Goal: Check status

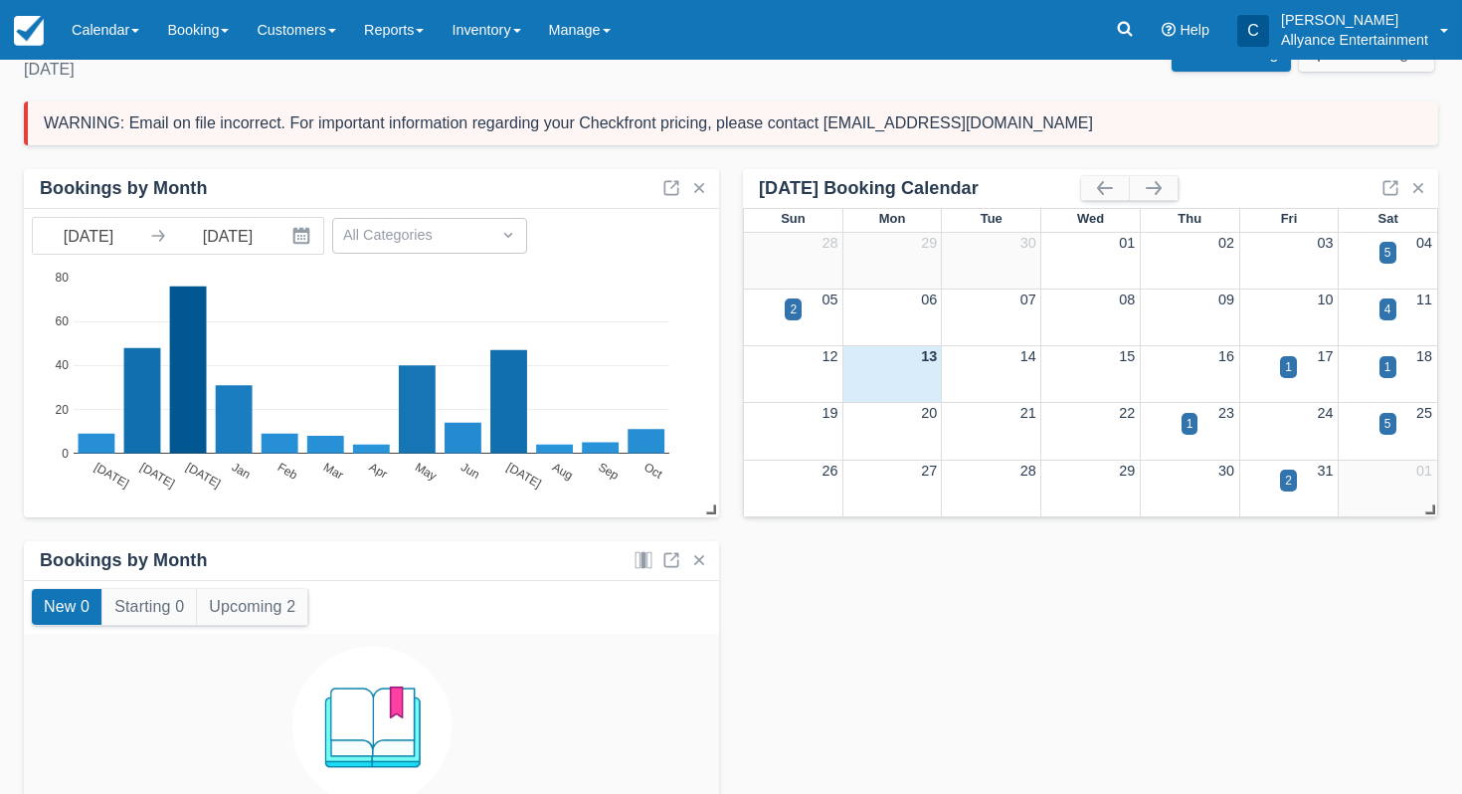
scroll to position [79, 0]
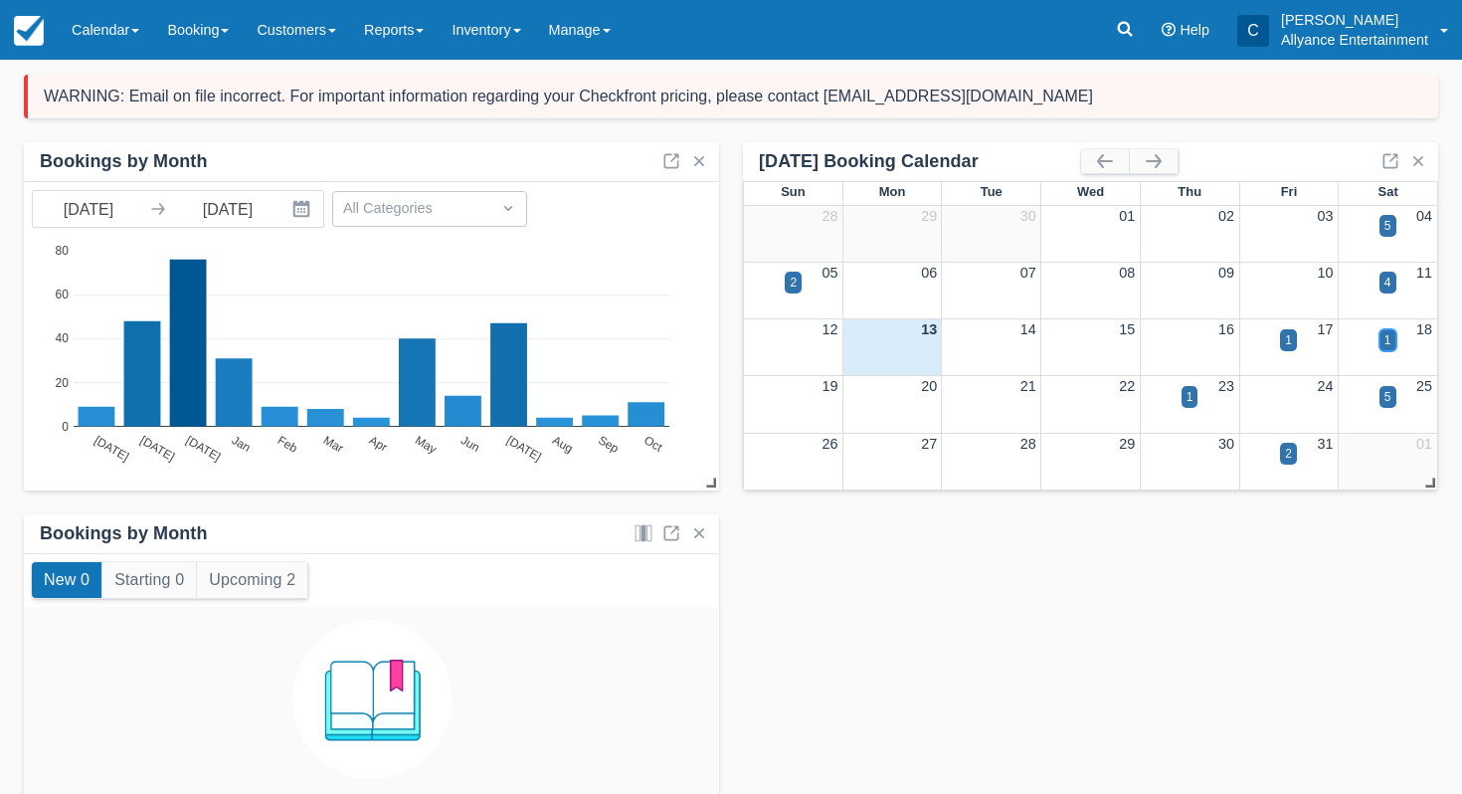
click at [1387, 338] on div "1" at bounding box center [1387, 340] width 7 height 18
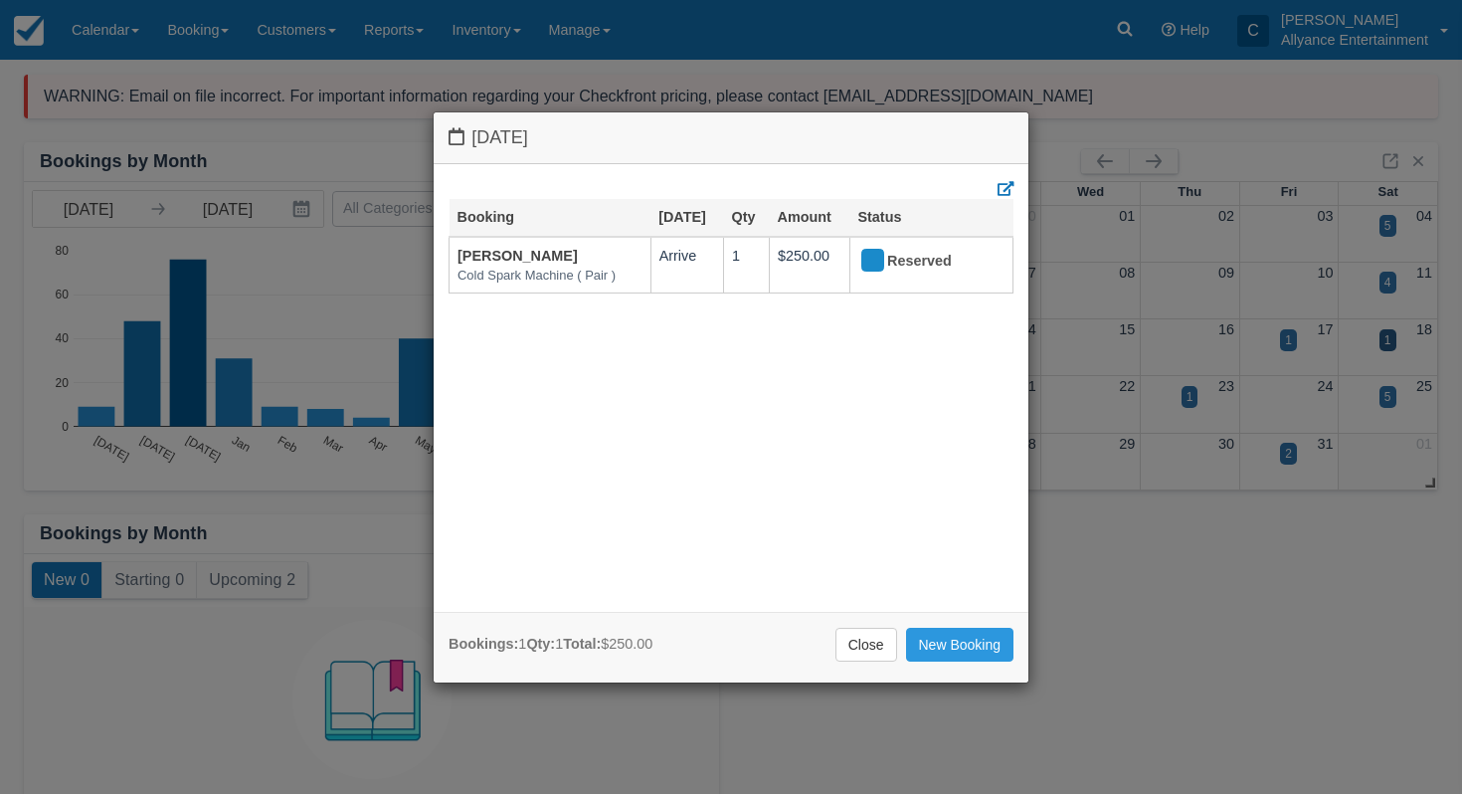
click at [1084, 122] on div "Saturday October 18 2025 Booking Oct 18 Qty Amount Status Adam Linares Cold Spa…" at bounding box center [731, 397] width 1462 height 794
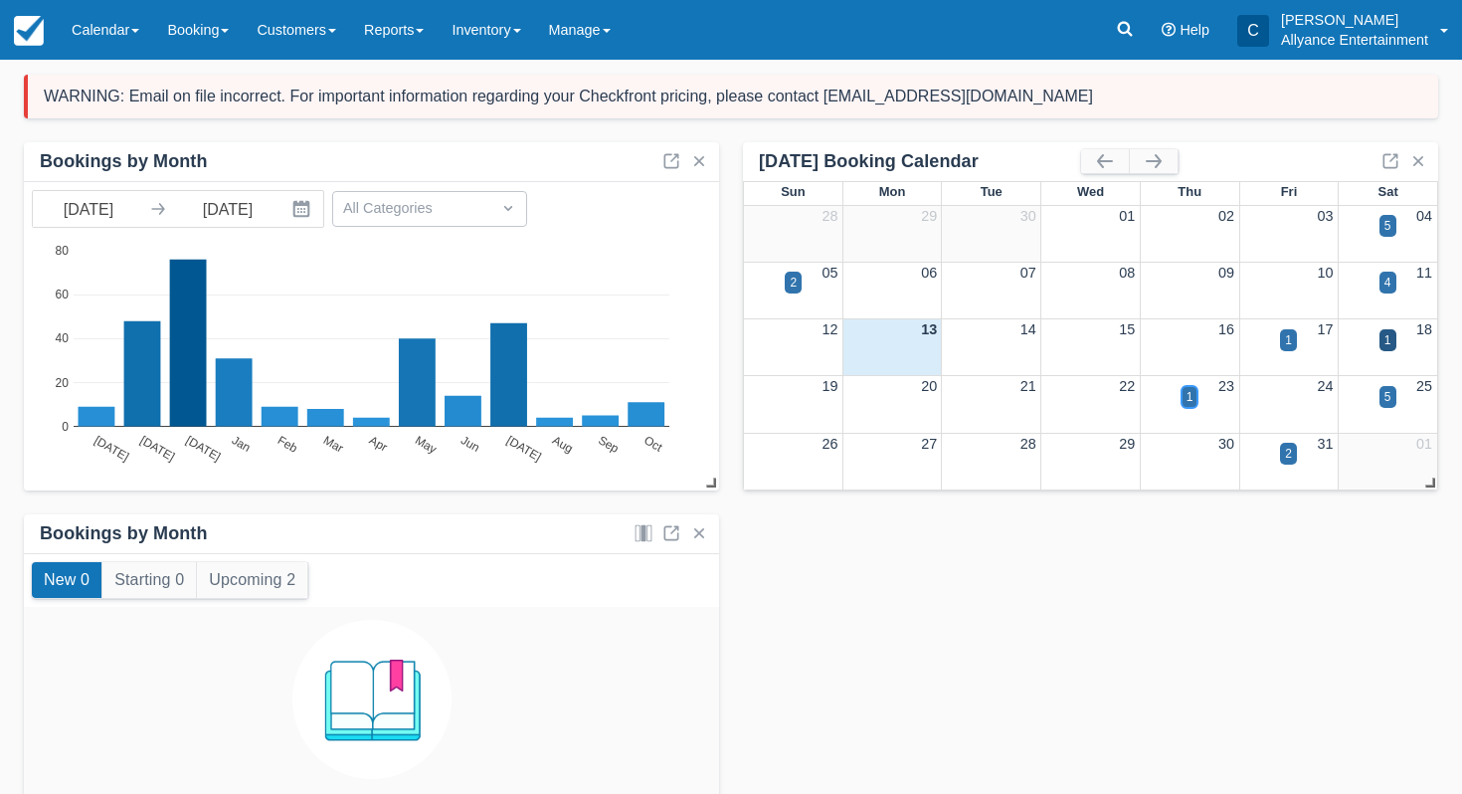
click at [1192, 398] on div "1" at bounding box center [1189, 397] width 17 height 22
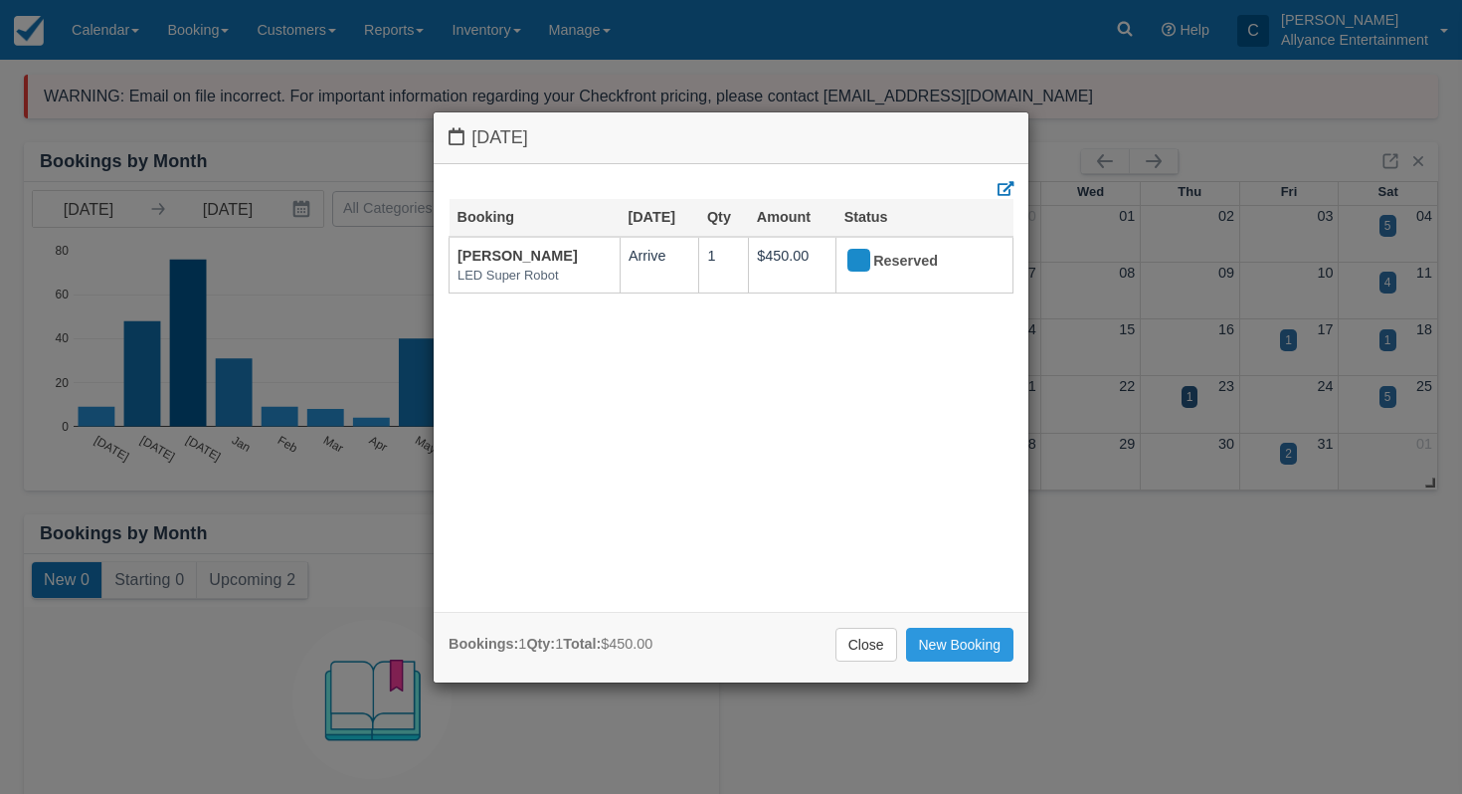
click at [1192, 398] on div "Thursday October 23 2025 Booking Oct 23 Qty Amount Status Adam Linares LED Supe…" at bounding box center [731, 397] width 1462 height 794
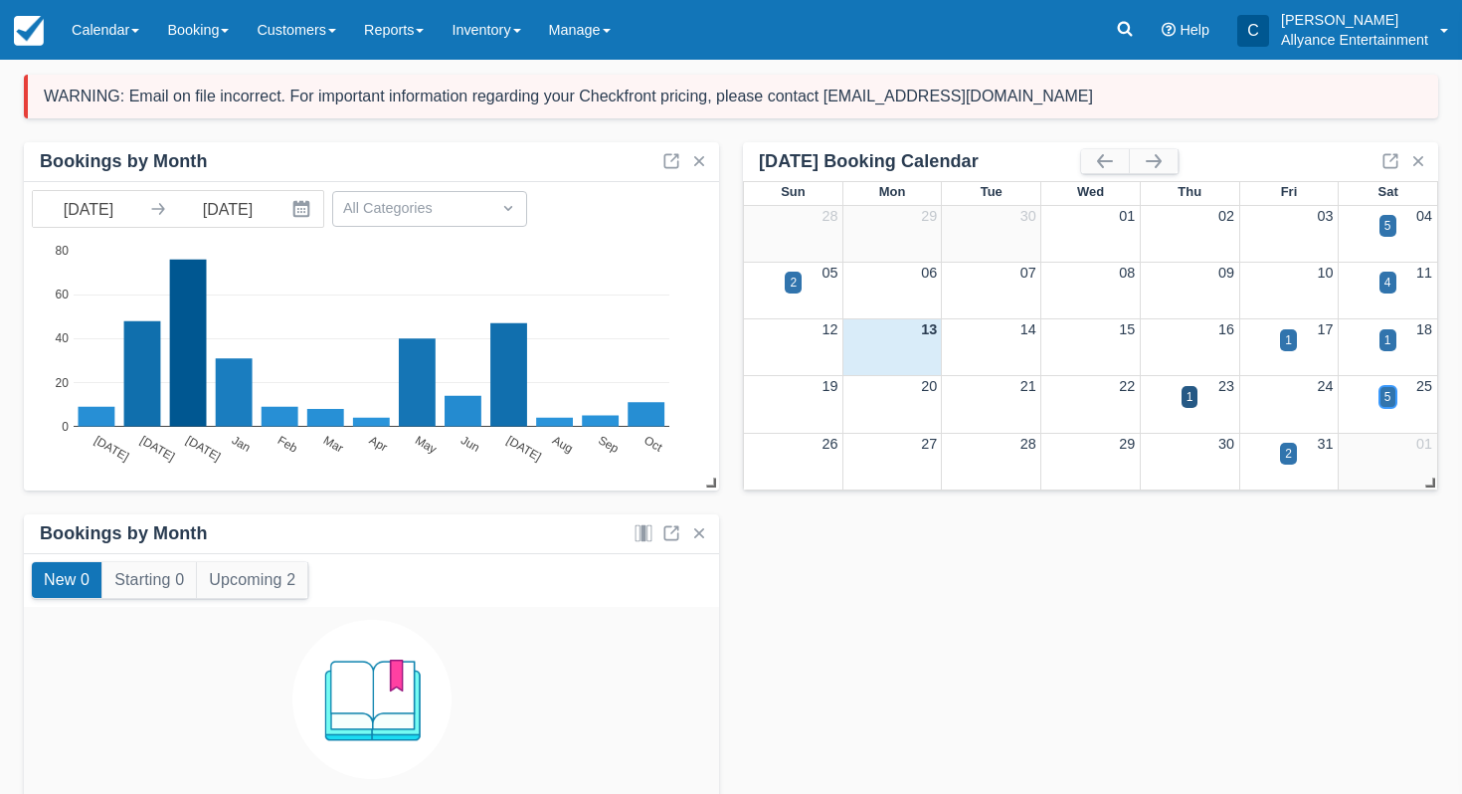
click at [1388, 402] on div "5" at bounding box center [1387, 397] width 7 height 18
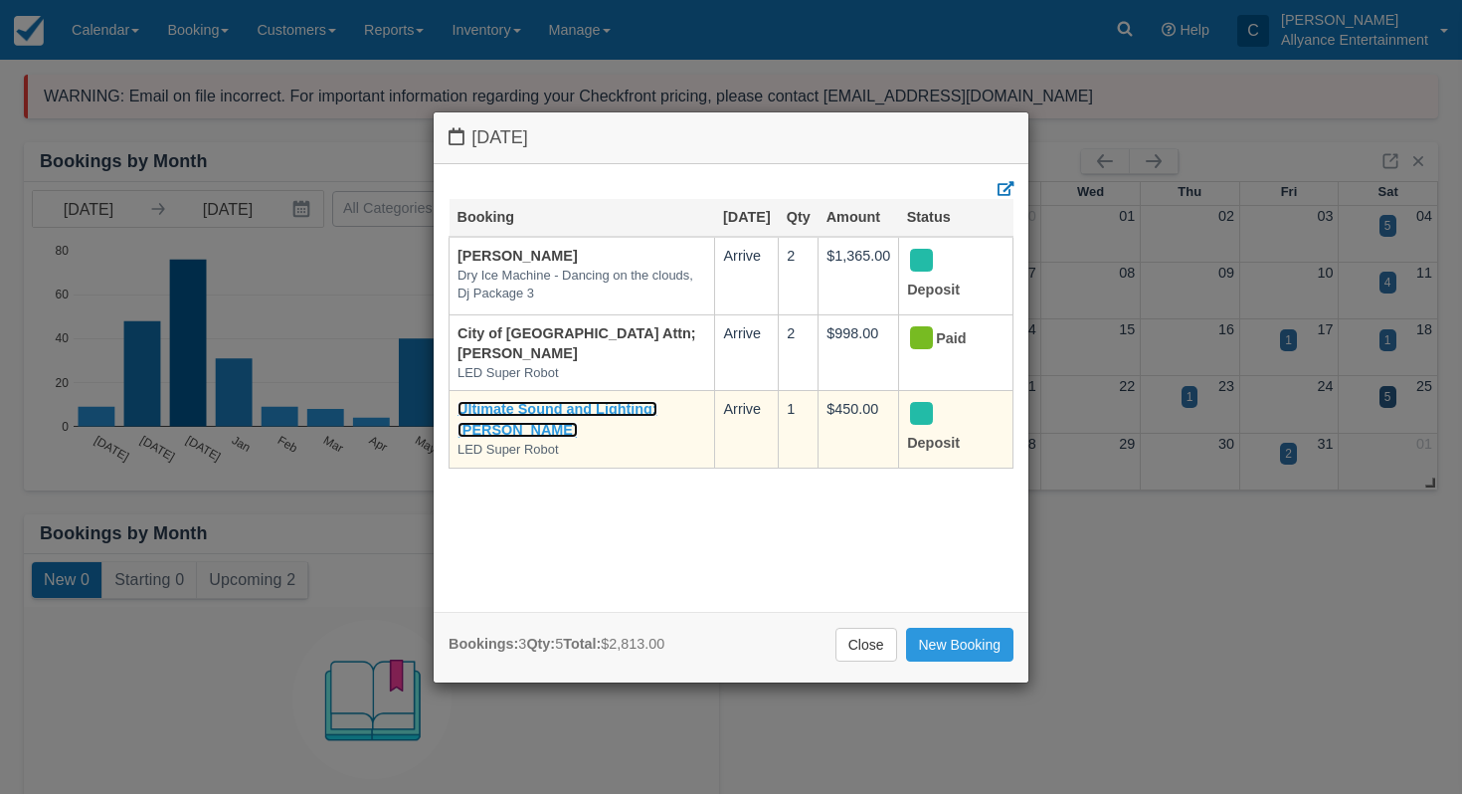
click at [543, 429] on link "Ultimate Sound and Lighting; [PERSON_NAME]" at bounding box center [557, 419] width 200 height 37
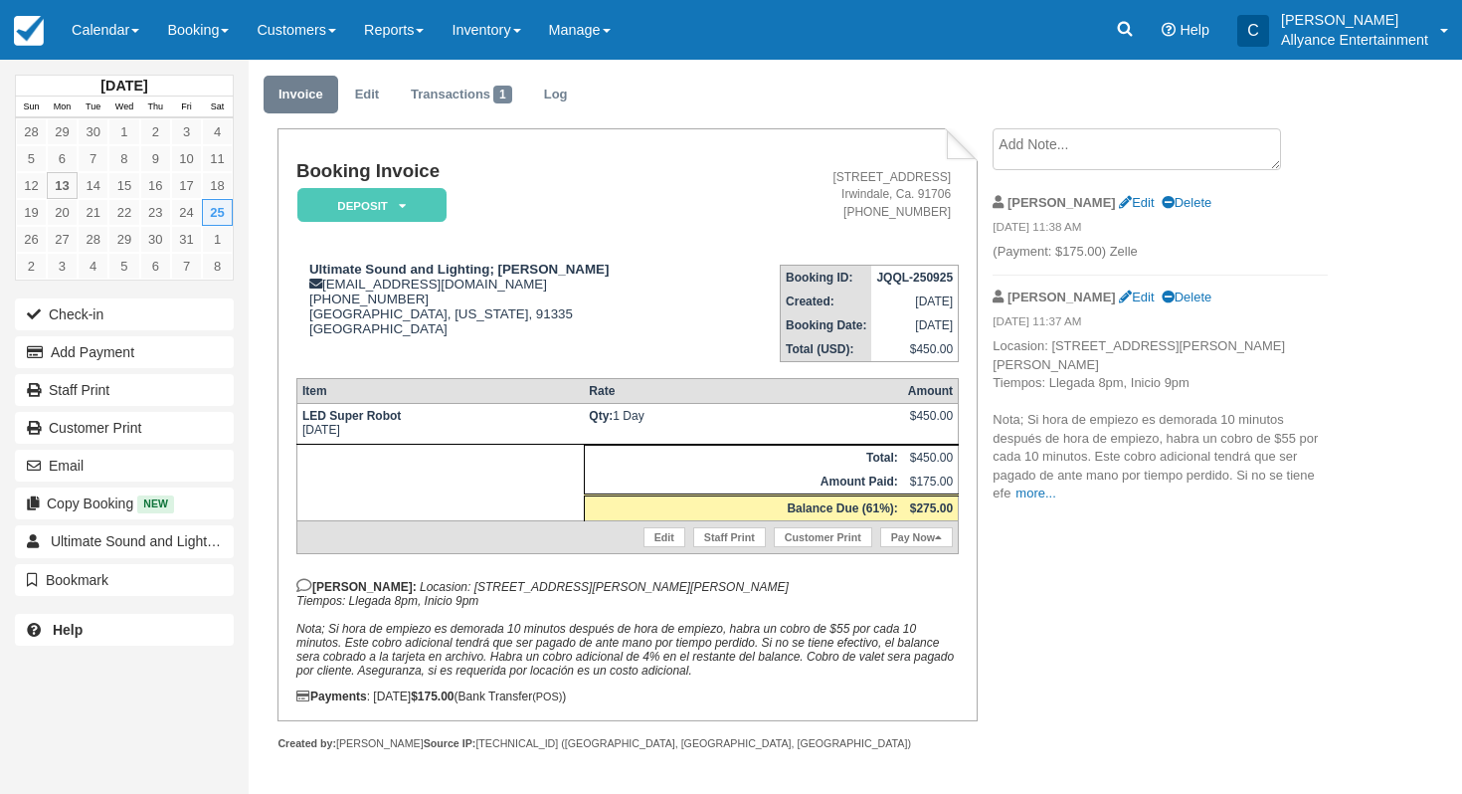
scroll to position [67, 0]
drag, startPoint x: 403, startPoint y: 579, endPoint x: 625, endPoint y: 582, distance: 221.8
click at [625, 582] on p "[PERSON_NAME]: Locasion: [STREET_ADDRESS][PERSON_NAME][PERSON_NAME] Tiempos: Ll…" at bounding box center [627, 627] width 662 height 99
